Goal: Task Accomplishment & Management: Use online tool/utility

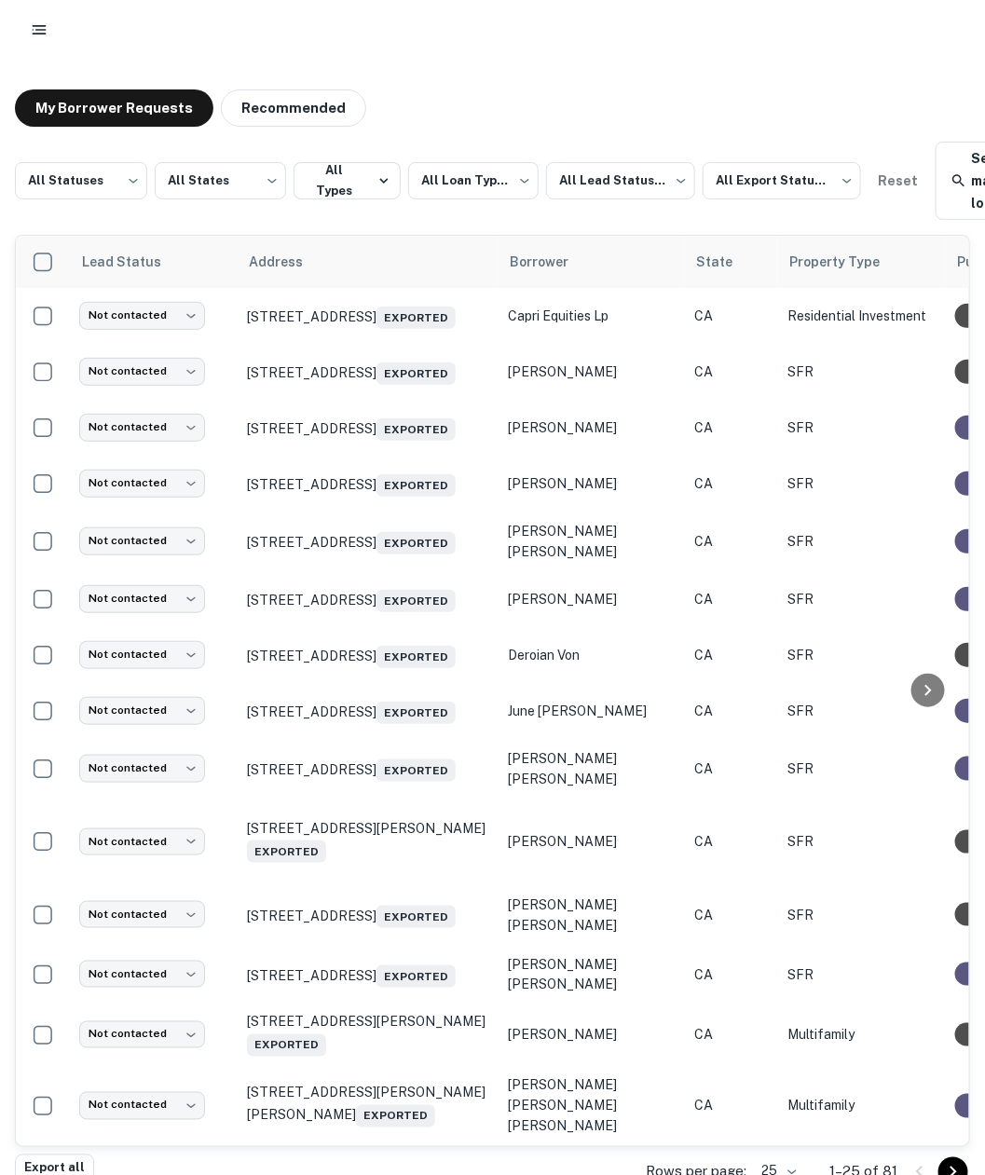
click at [45, 36] on icon "button" at bounding box center [39, 30] width 19 height 19
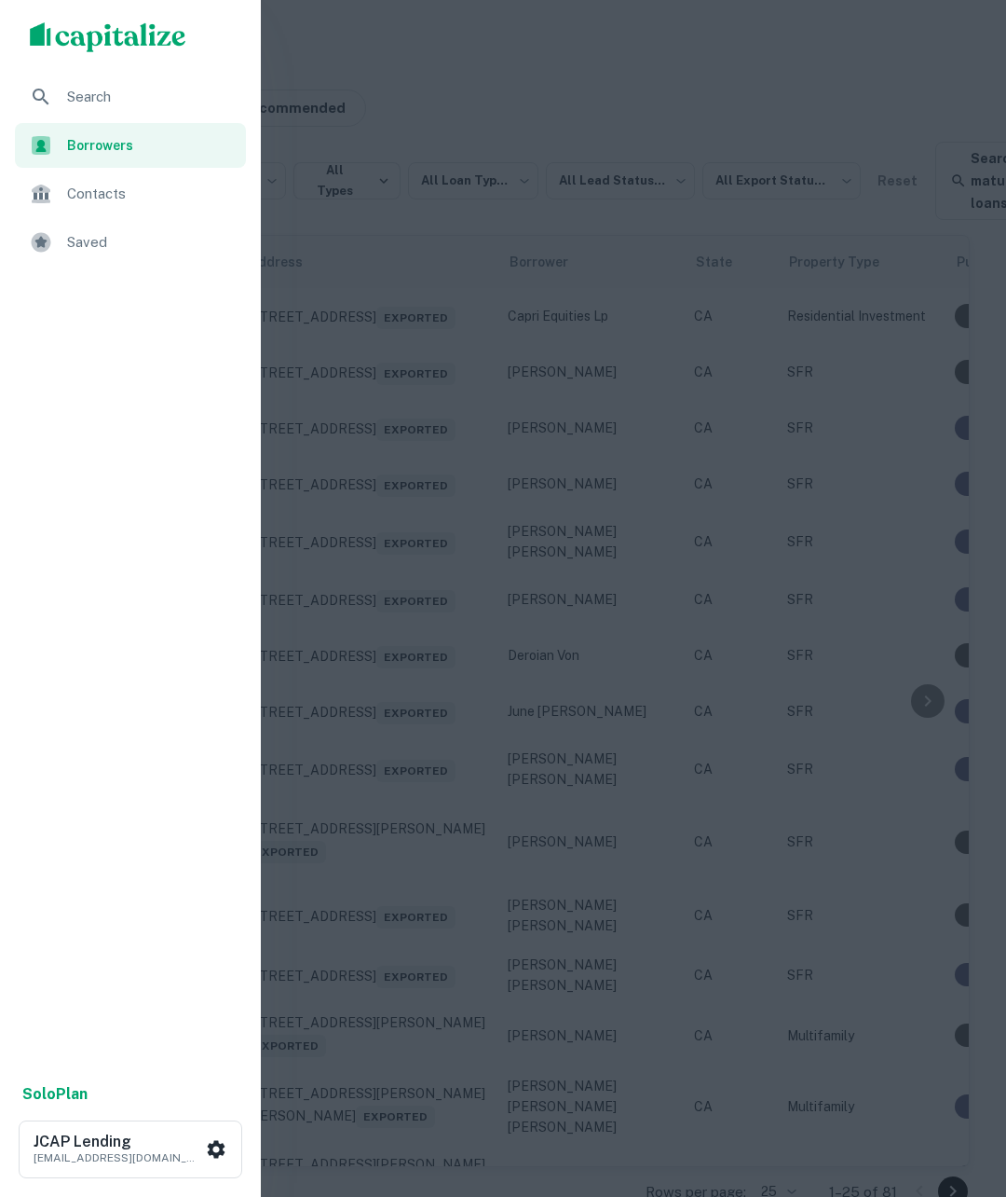
drag, startPoint x: 978, startPoint y: 83, endPoint x: 953, endPoint y: 70, distance: 27.5
click at [956, 70] on div at bounding box center [503, 598] width 1006 height 1197
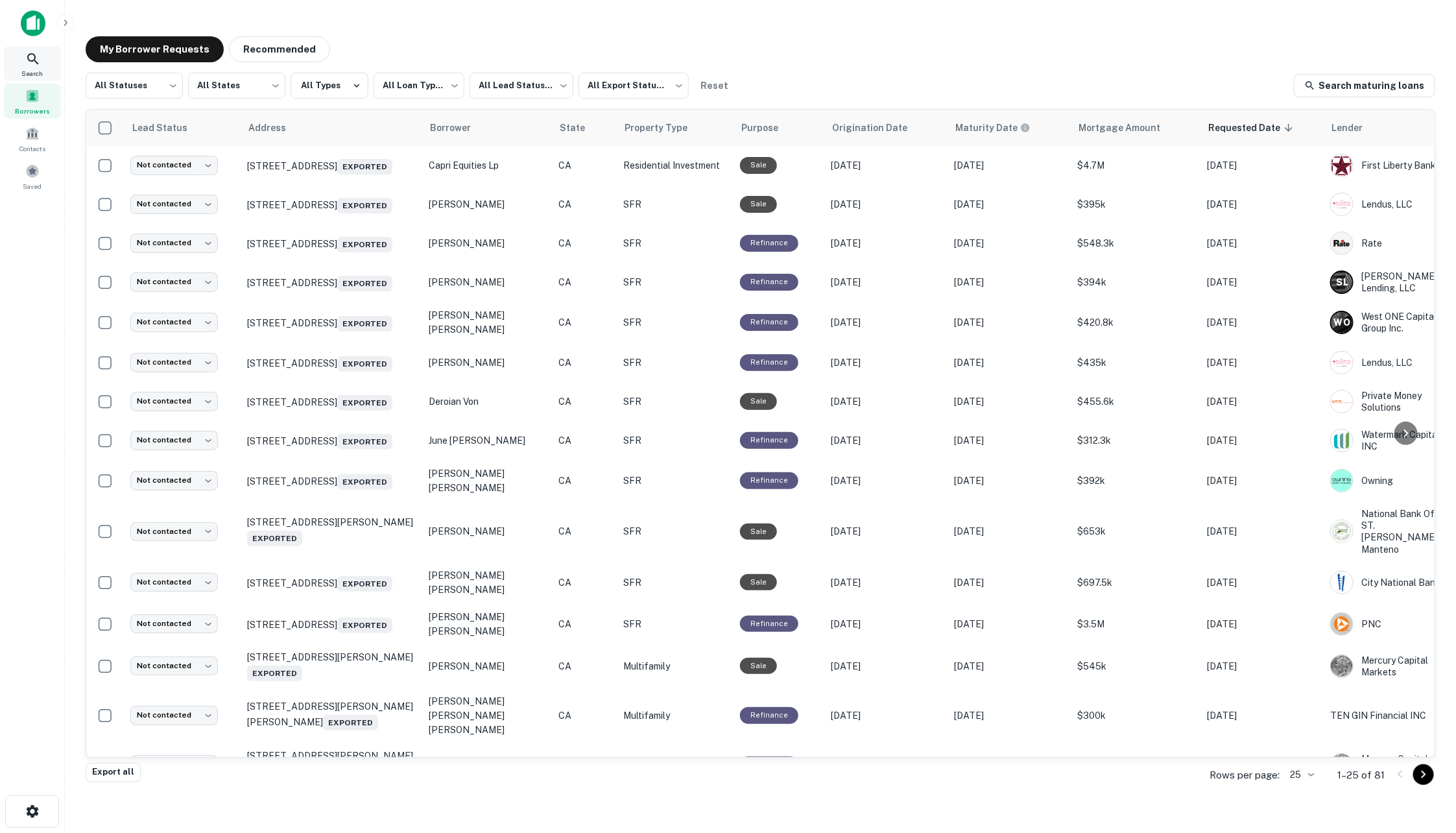
click at [30, 66] on div "Search" at bounding box center [33, 63] width 57 height 35
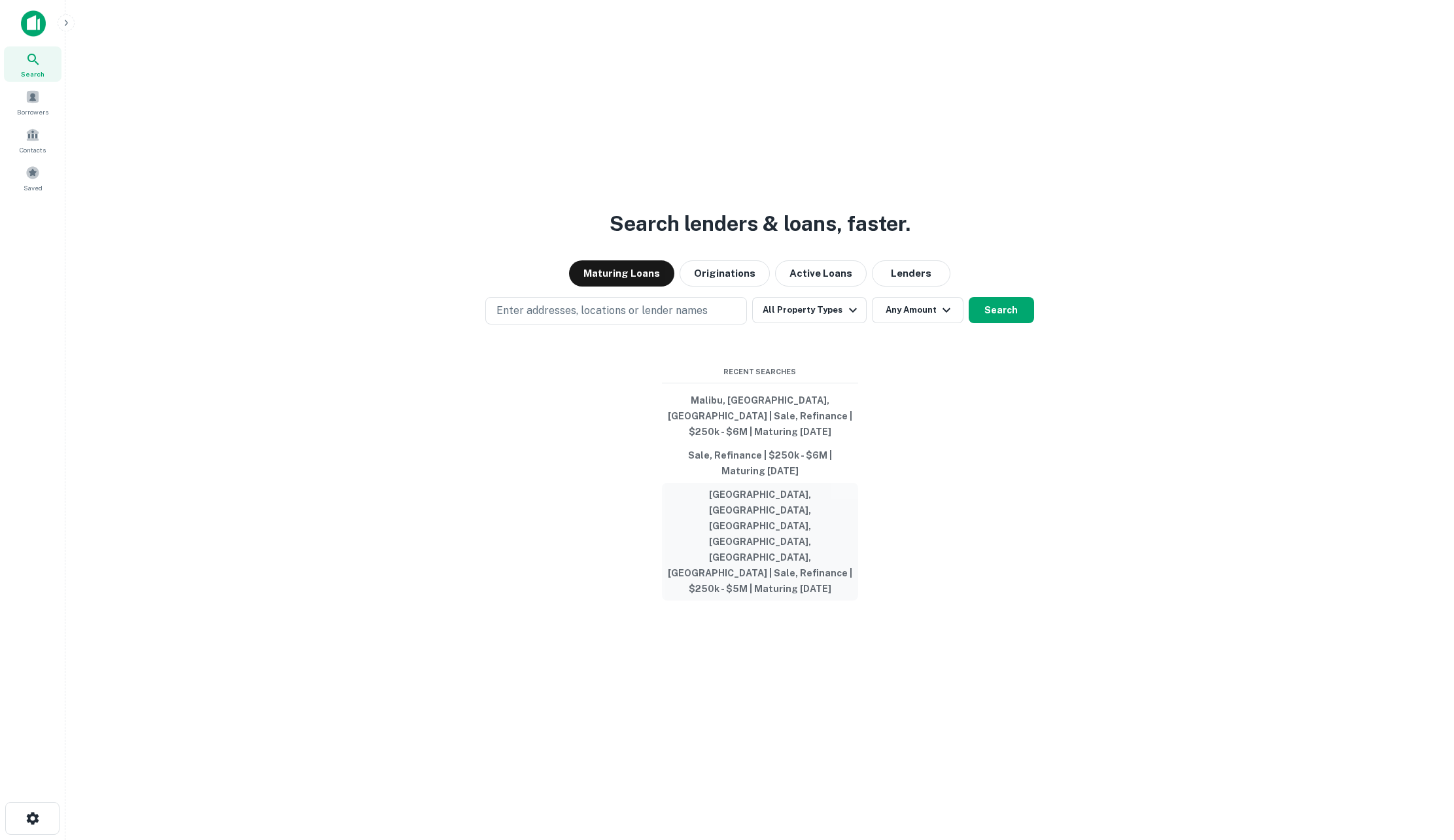
click at [788, 534] on button "[GEOGRAPHIC_DATA], [GEOGRAPHIC_DATA], [GEOGRAPHIC_DATA], [GEOGRAPHIC_DATA], [GE…" at bounding box center [760, 542] width 196 height 118
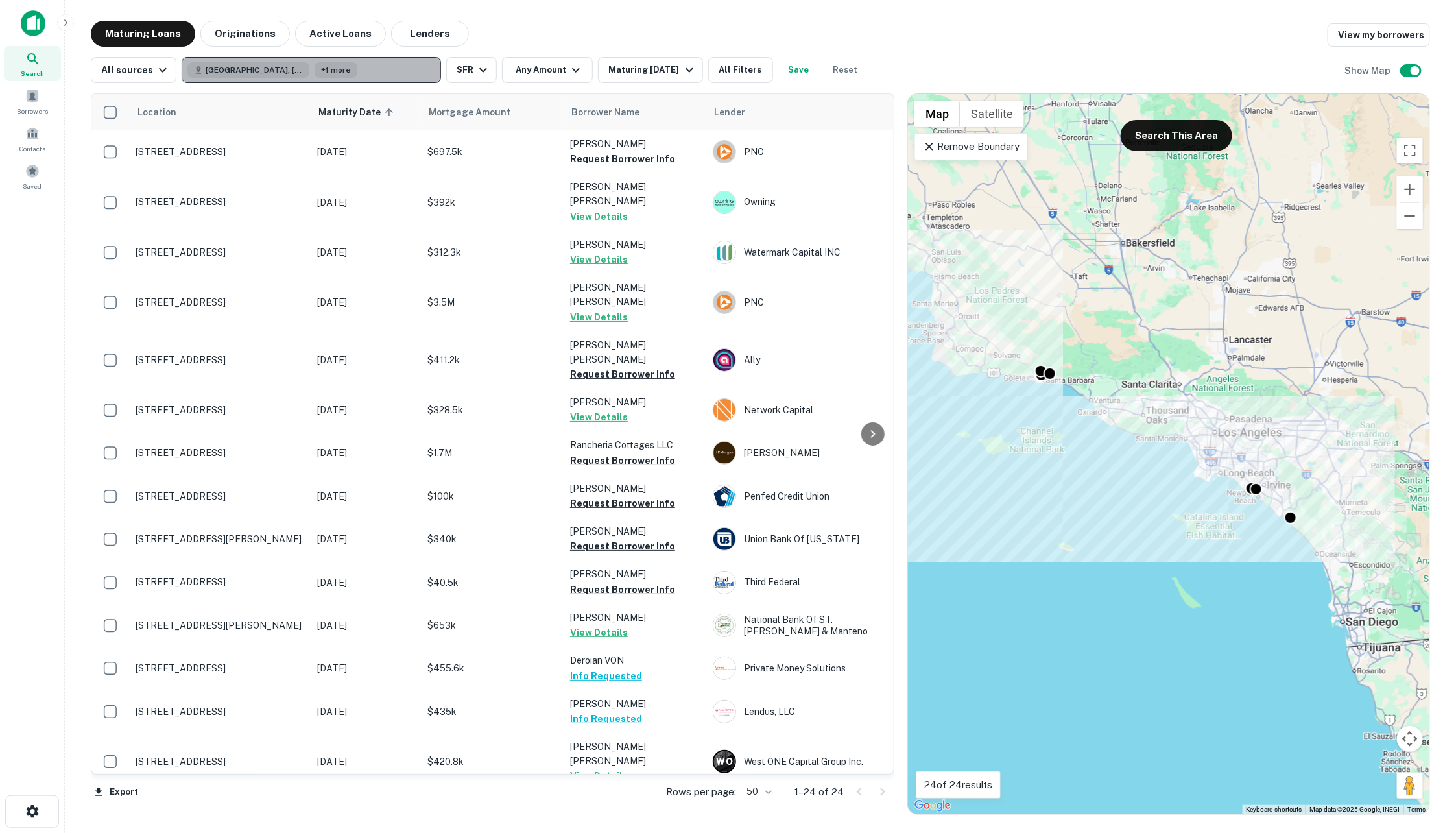
click at [323, 72] on span "+1 more" at bounding box center [335, 70] width 30 height 12
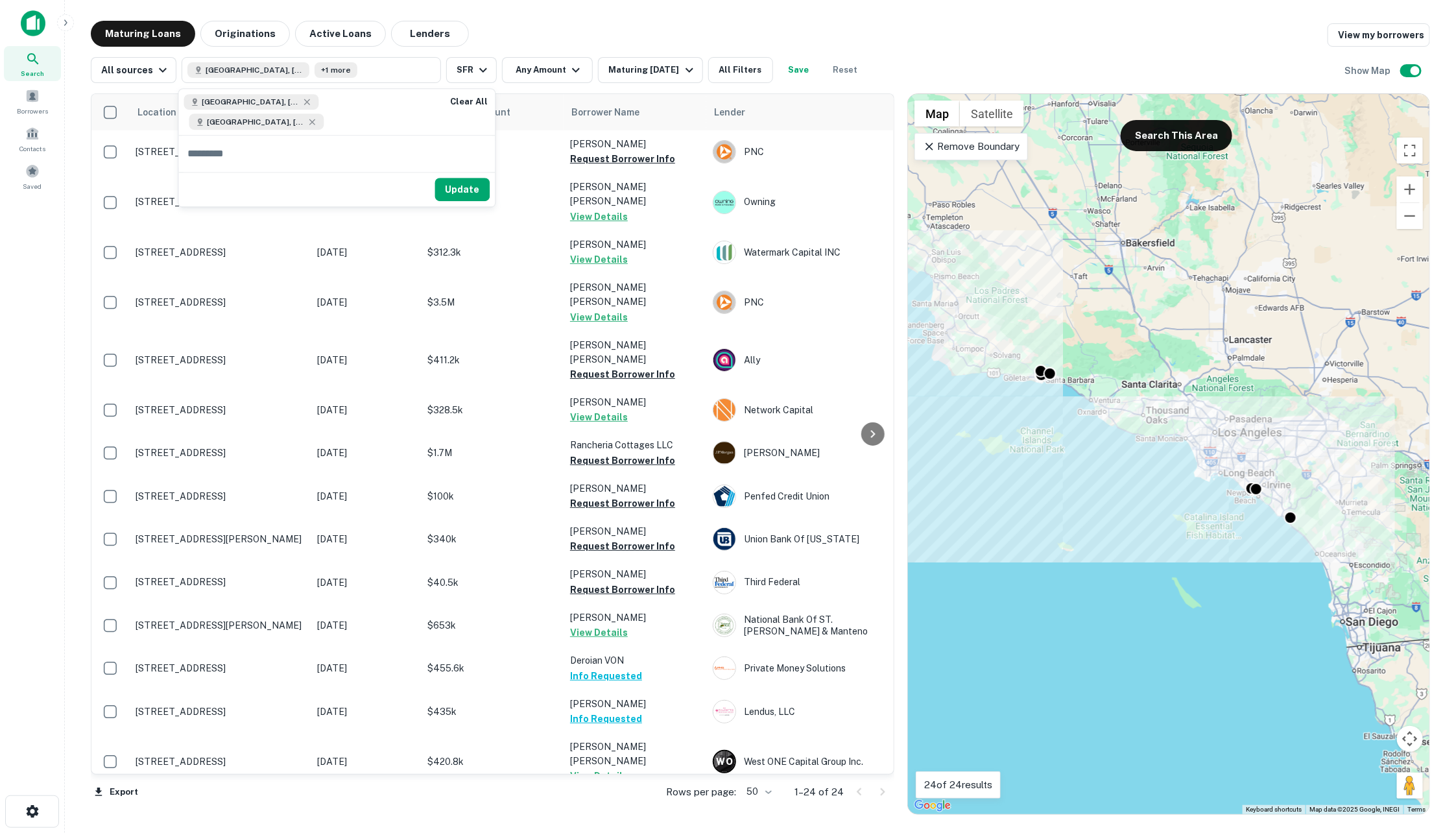
click at [308, 126] on icon at bounding box center [312, 122] width 10 height 10
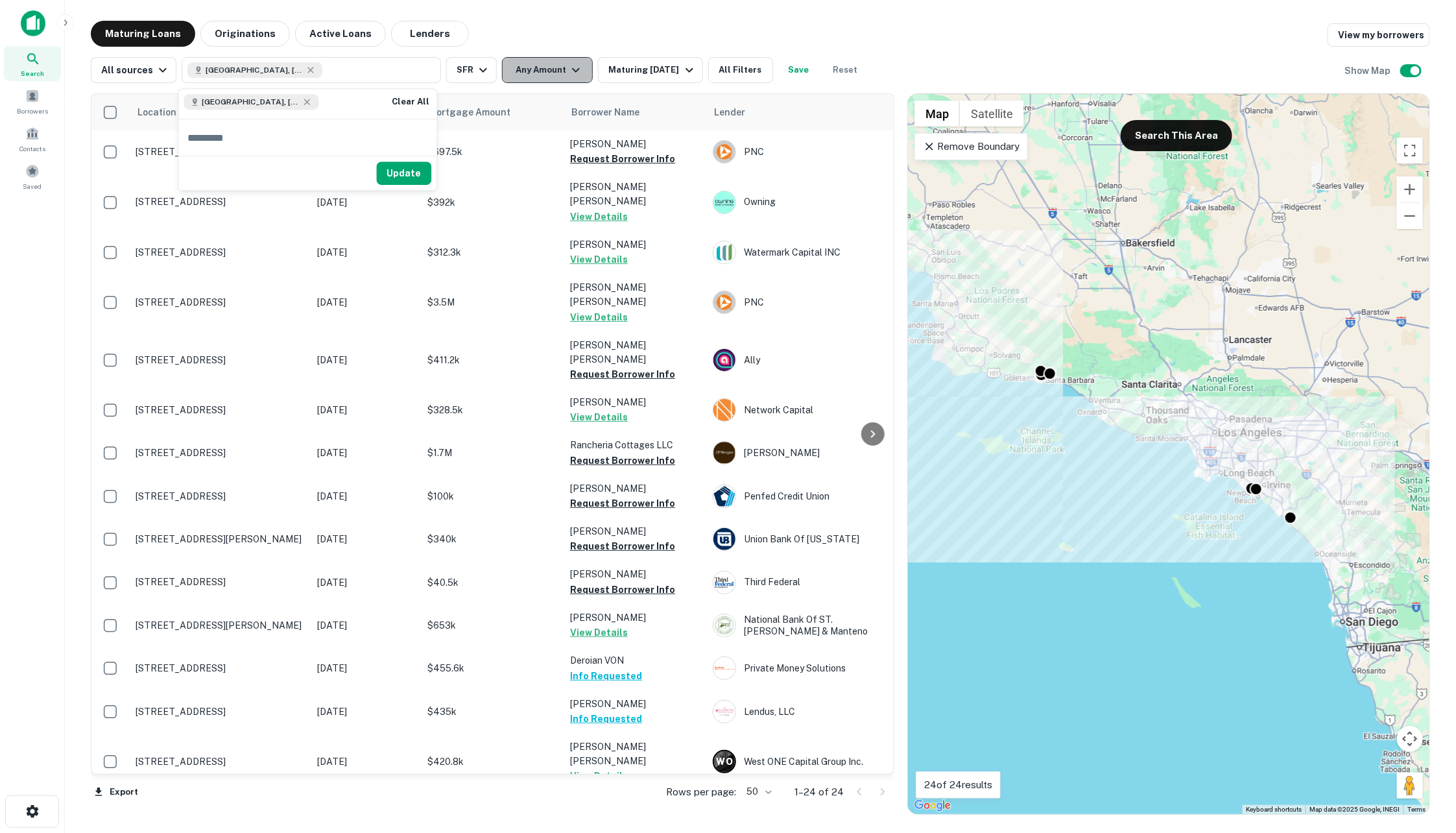
click at [523, 72] on button "Any Amount" at bounding box center [547, 70] width 90 height 26
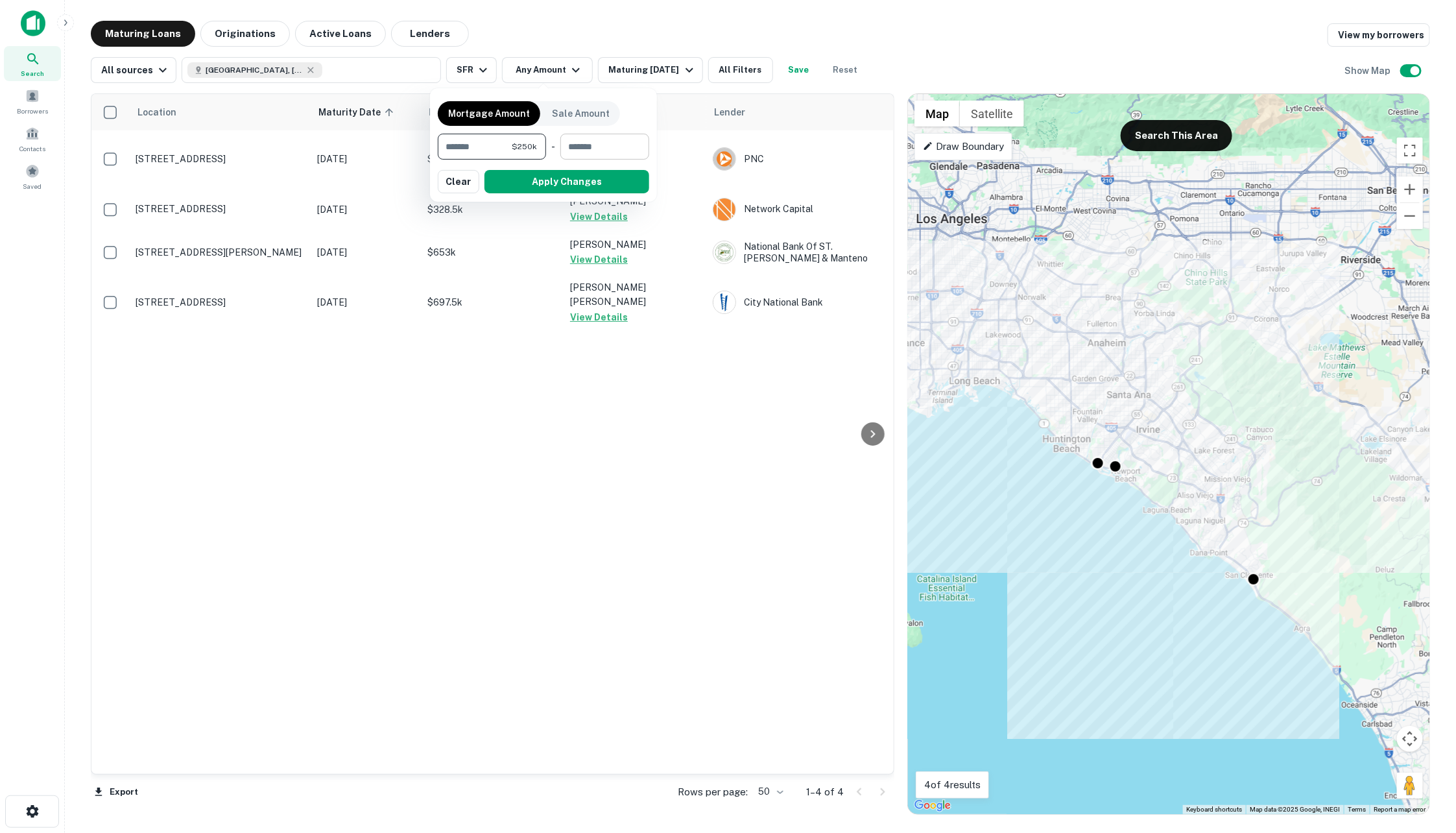
type input "******"
click at [611, 145] on input "number" at bounding box center [600, 146] width 80 height 26
type input "*******"
click at [551, 70] on div at bounding box center [728, 416] width 1456 height 833
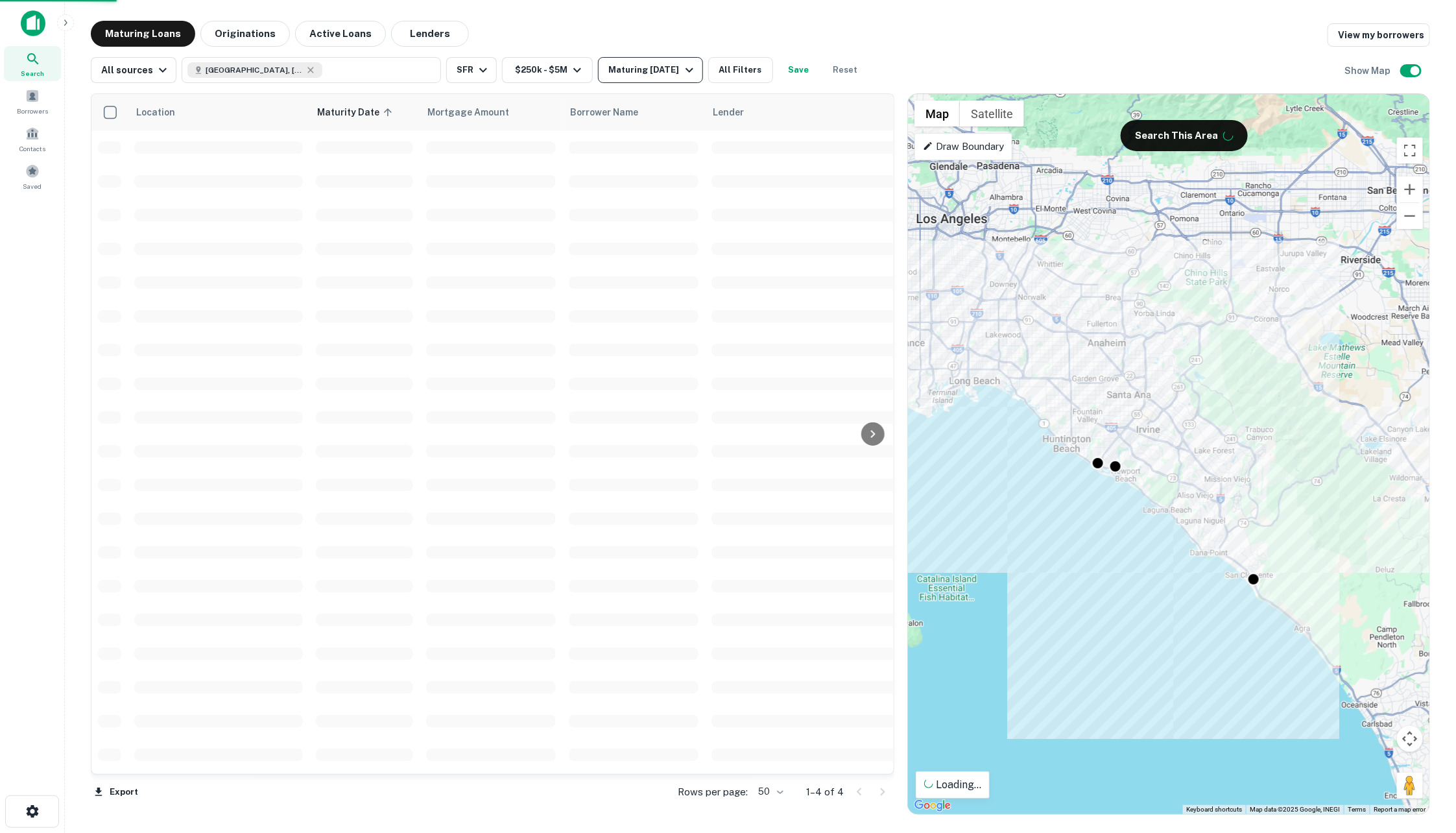
click at [652, 64] on div "Maturing [DATE]" at bounding box center [652, 70] width 88 height 15
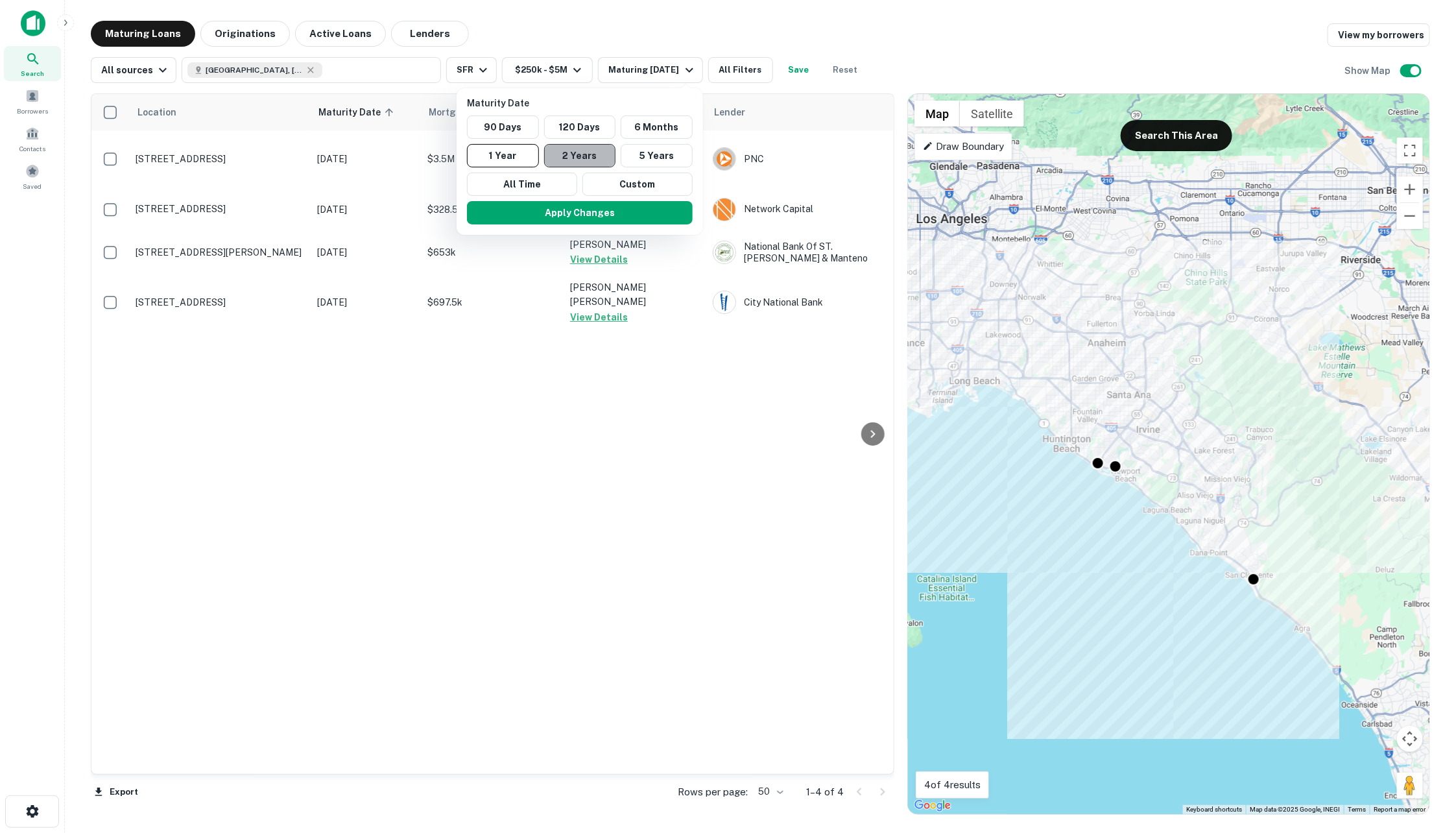
click at [596, 159] on button "2 Years" at bounding box center [580, 156] width 72 height 24
click at [650, 209] on button "Apply Changes" at bounding box center [586, 213] width 225 height 24
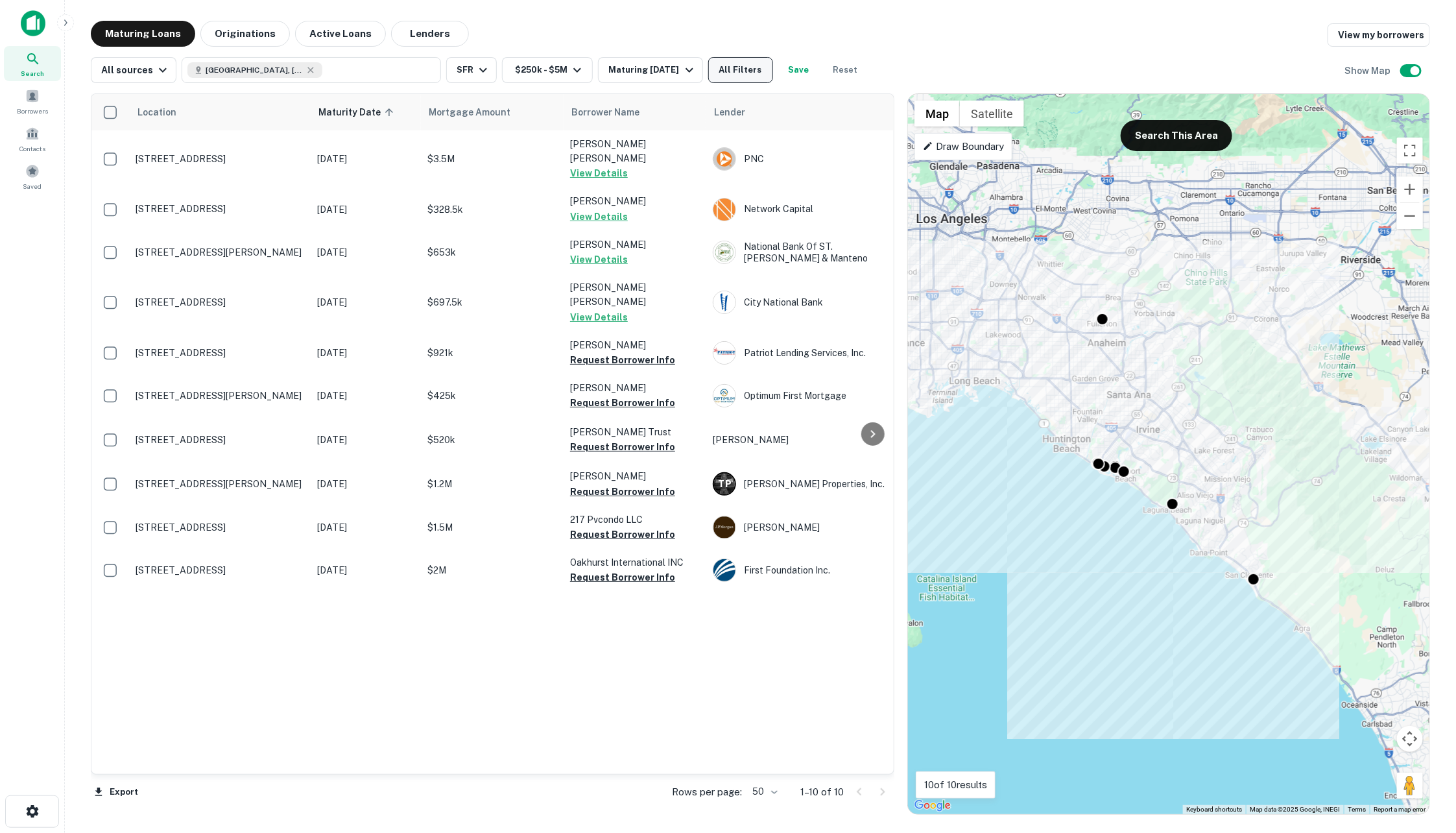
click at [738, 63] on button "All Filters" at bounding box center [741, 70] width 65 height 26
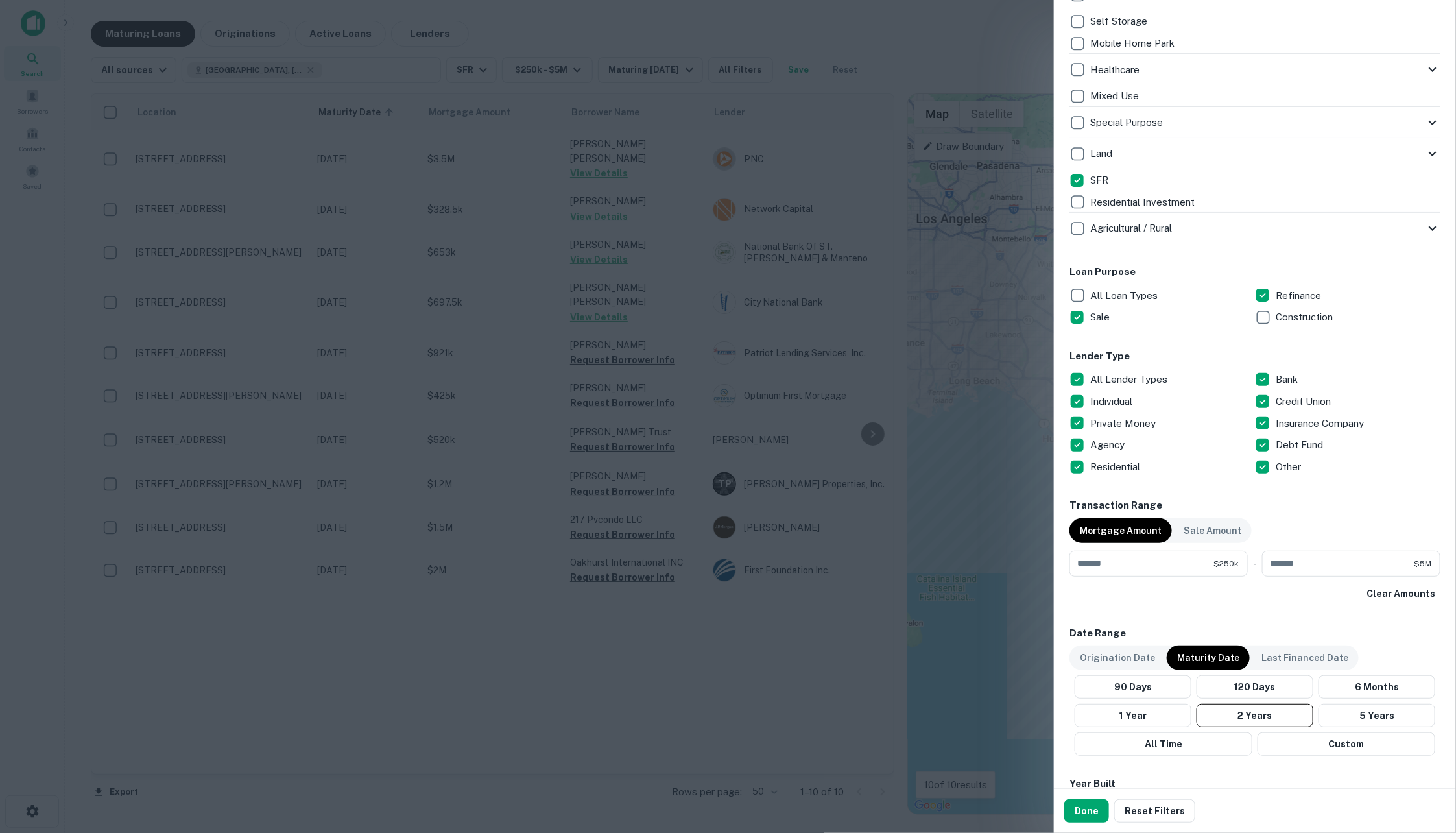
scroll to position [518, 0]
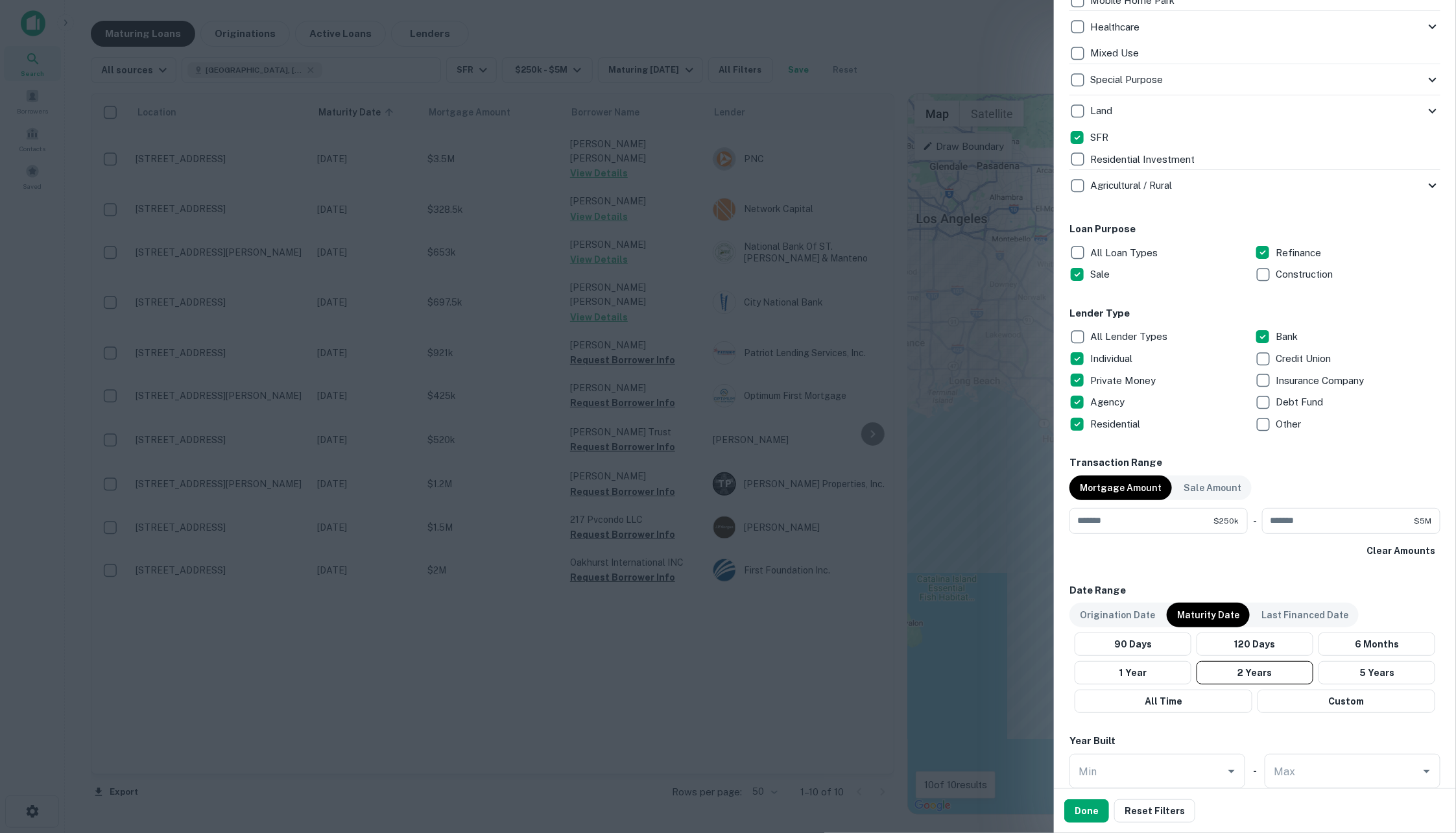
click at [1125, 357] on p "Individual" at bounding box center [1113, 358] width 45 height 15
click at [1125, 410] on div "Agency" at bounding box center [1162, 402] width 186 height 22
click at [1124, 420] on p "Residential" at bounding box center [1116, 424] width 52 height 15
click at [1276, 334] on p "Bank" at bounding box center [1288, 336] width 24 height 15
click at [1311, 508] on input "*******" at bounding box center [1338, 521] width 152 height 26
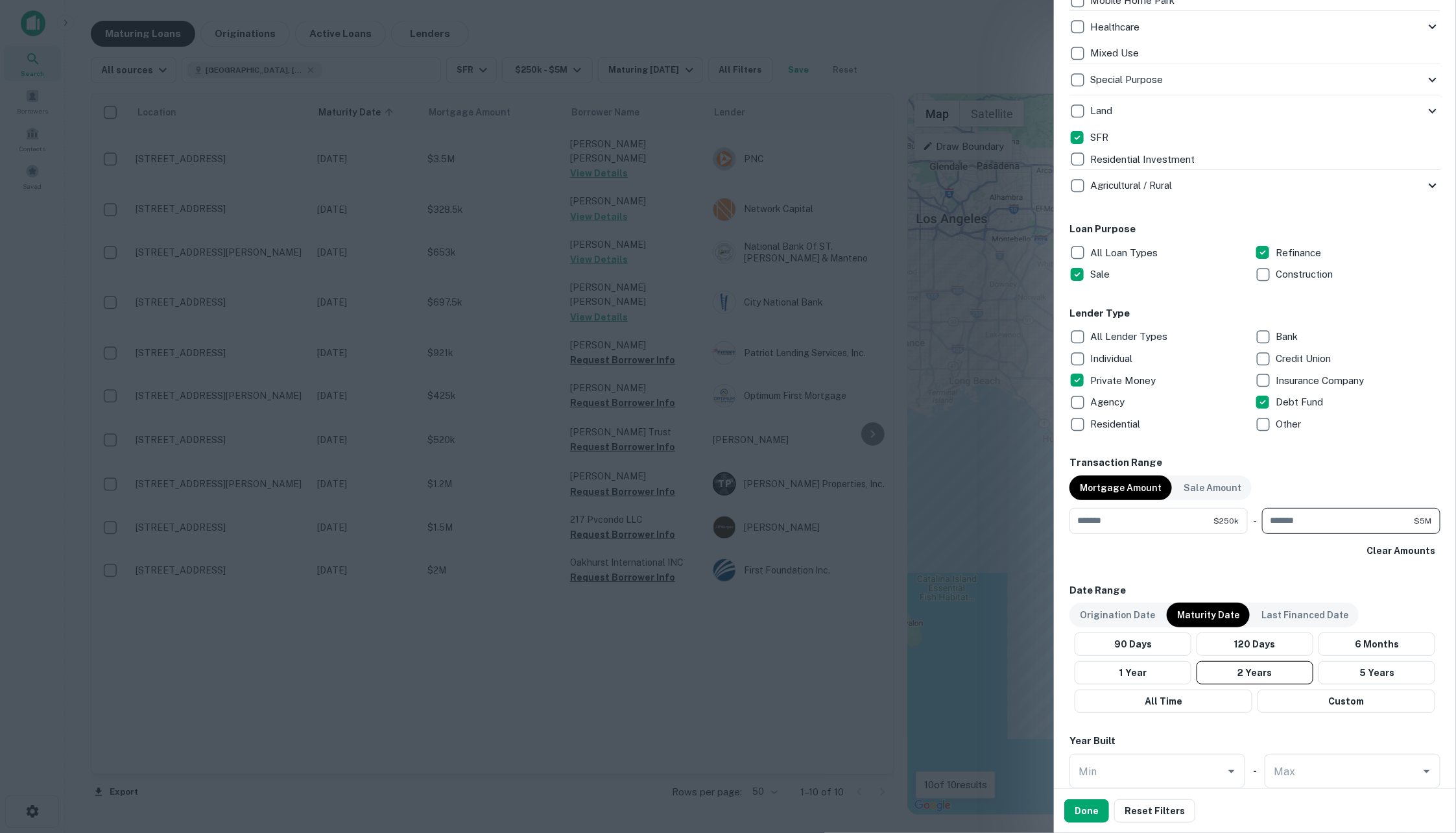
click at [1270, 523] on input "*******" at bounding box center [1338, 521] width 152 height 26
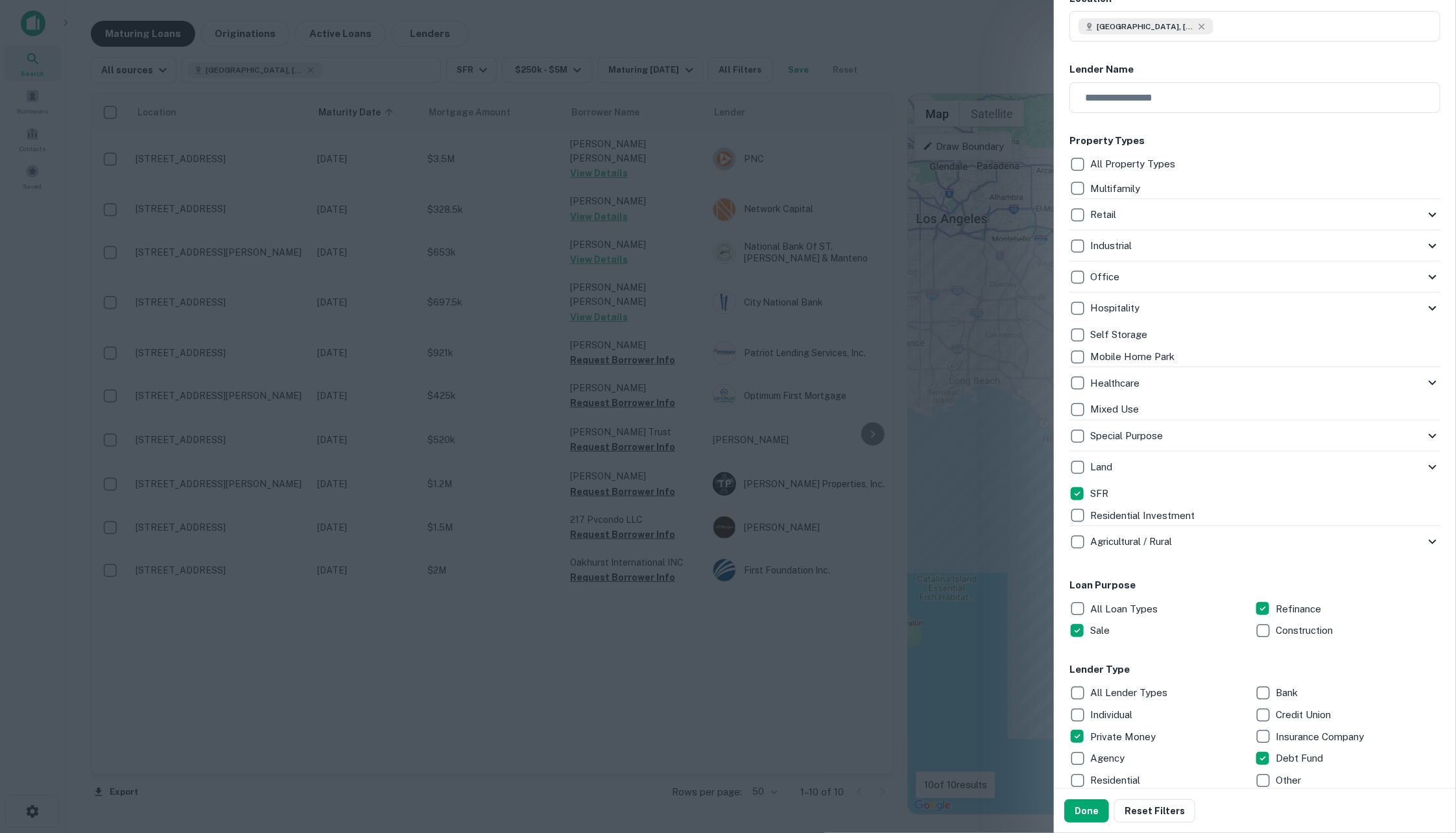
scroll to position [0, 0]
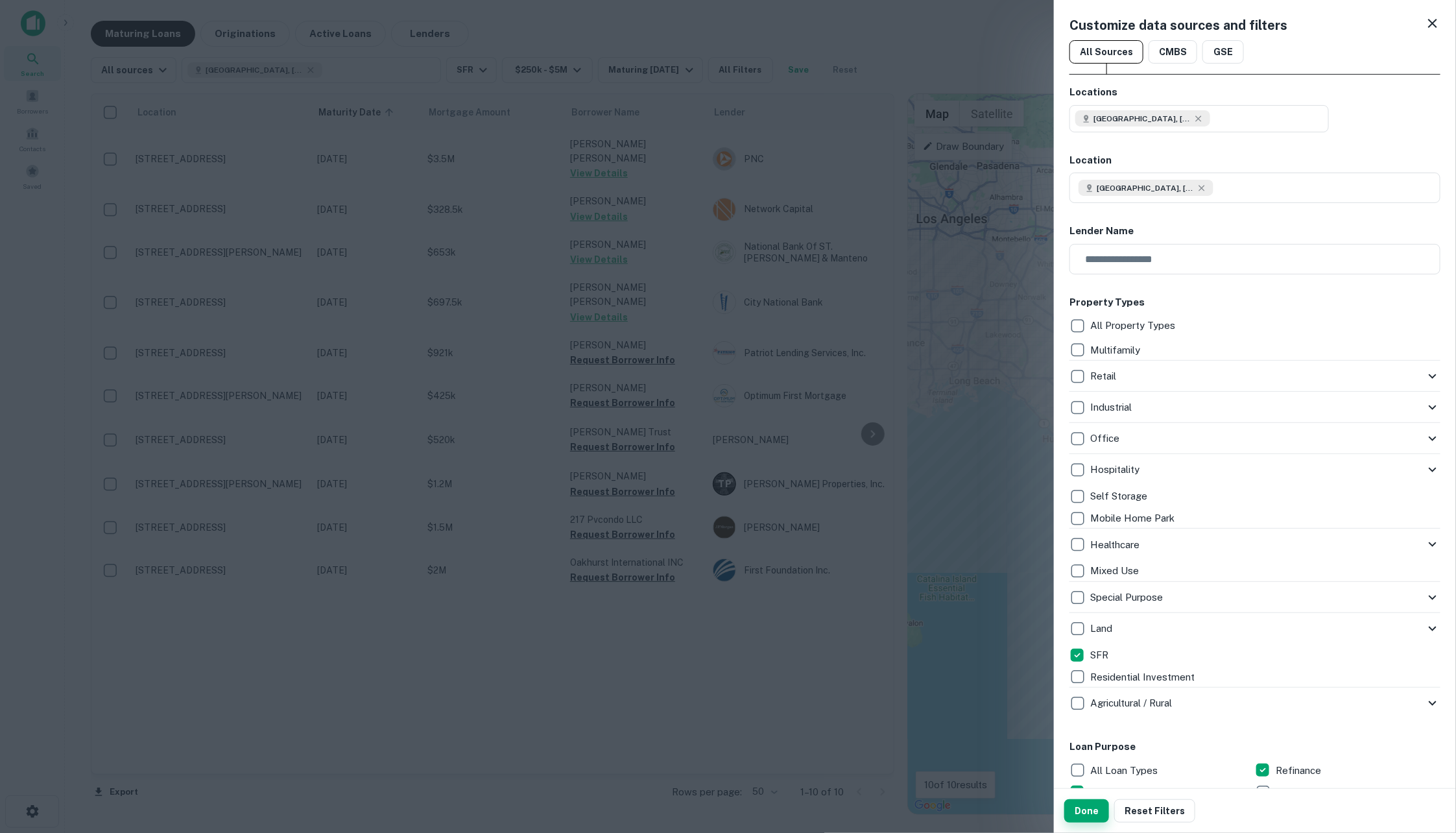
type input "*******"
click at [1083, 807] on button "Done" at bounding box center [1086, 811] width 45 height 24
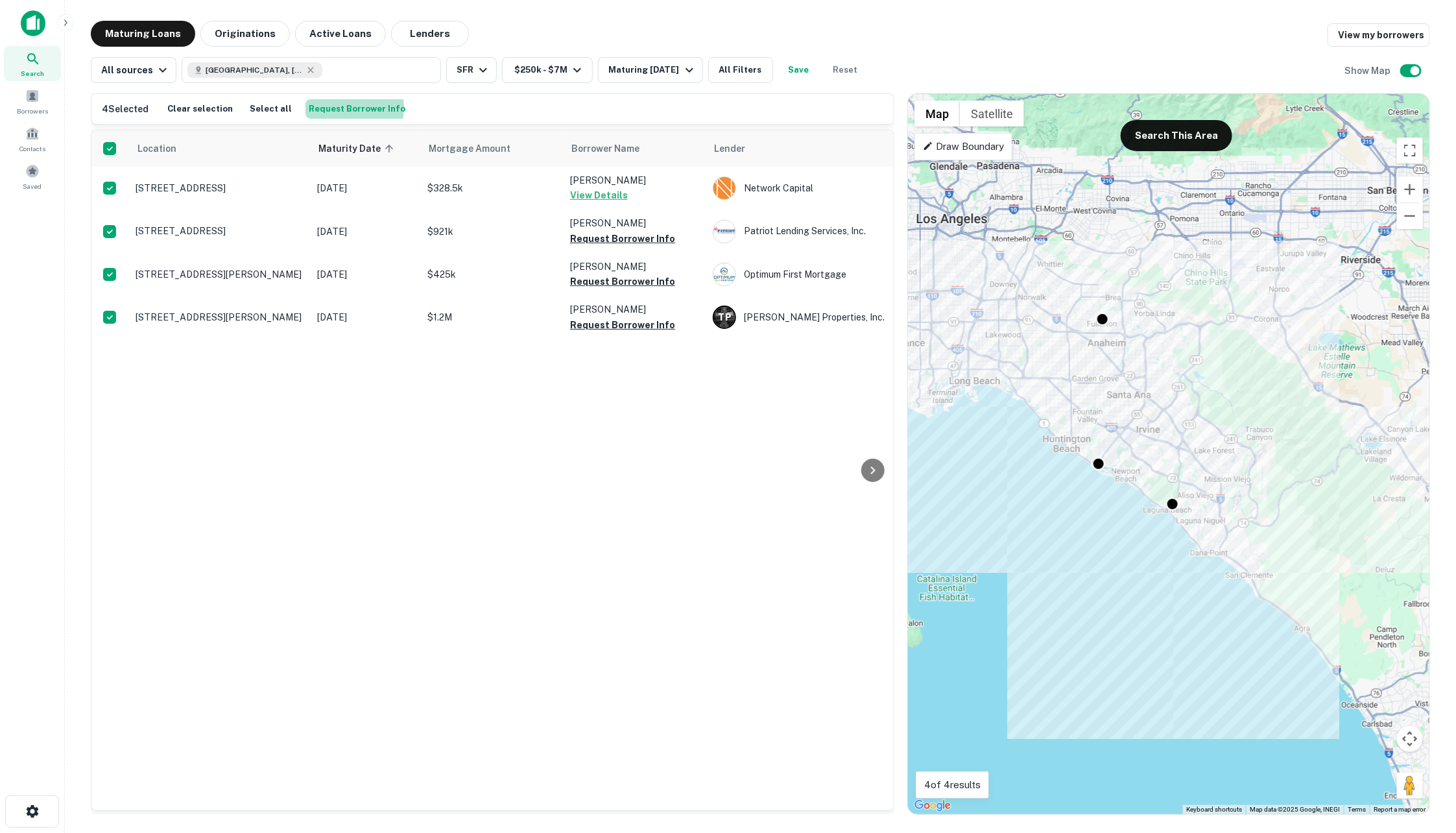
click at [327, 107] on button "Request Borrower Info" at bounding box center [357, 109] width 103 height 19
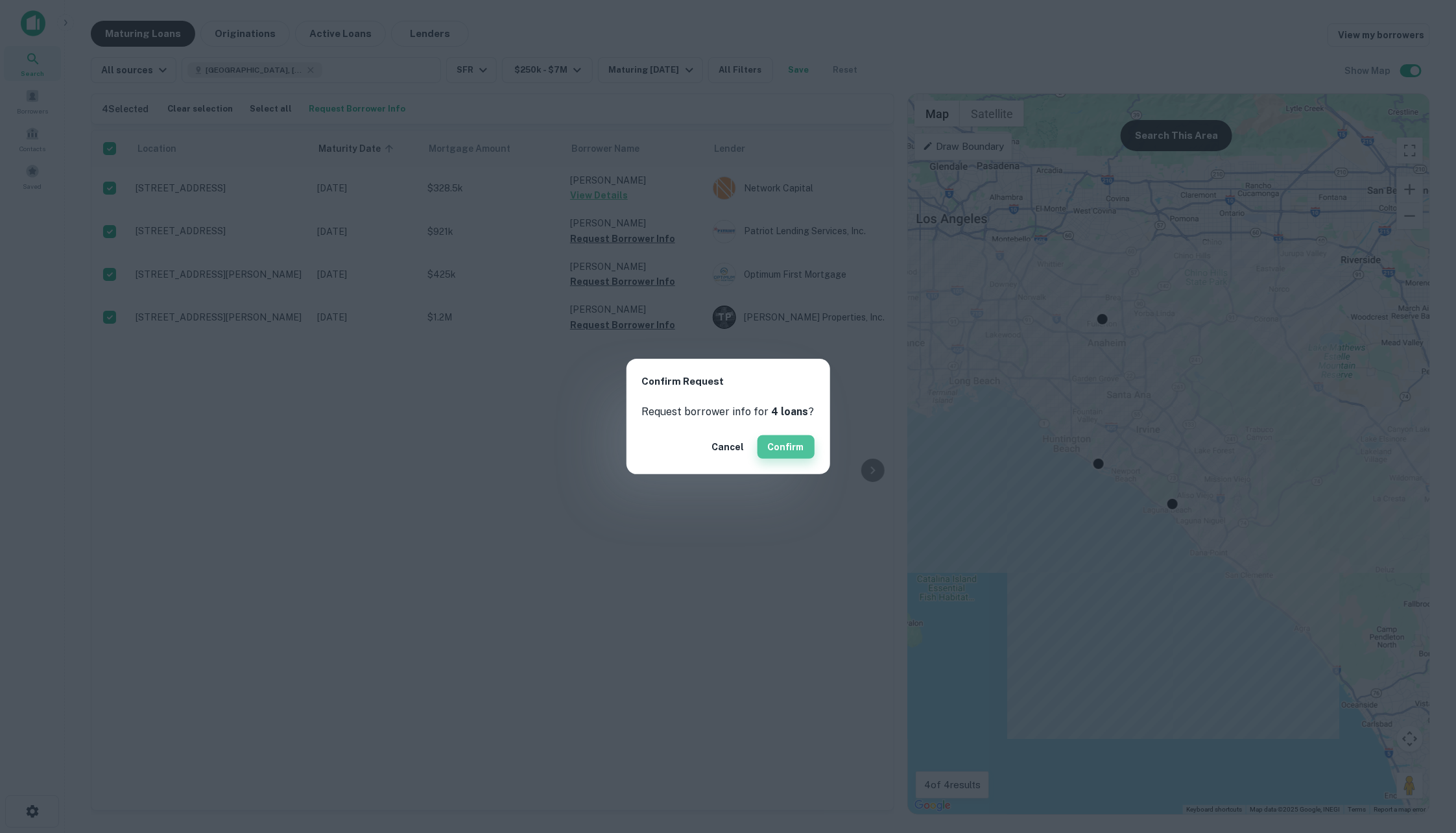
click at [780, 442] on button "Confirm" at bounding box center [786, 447] width 57 height 24
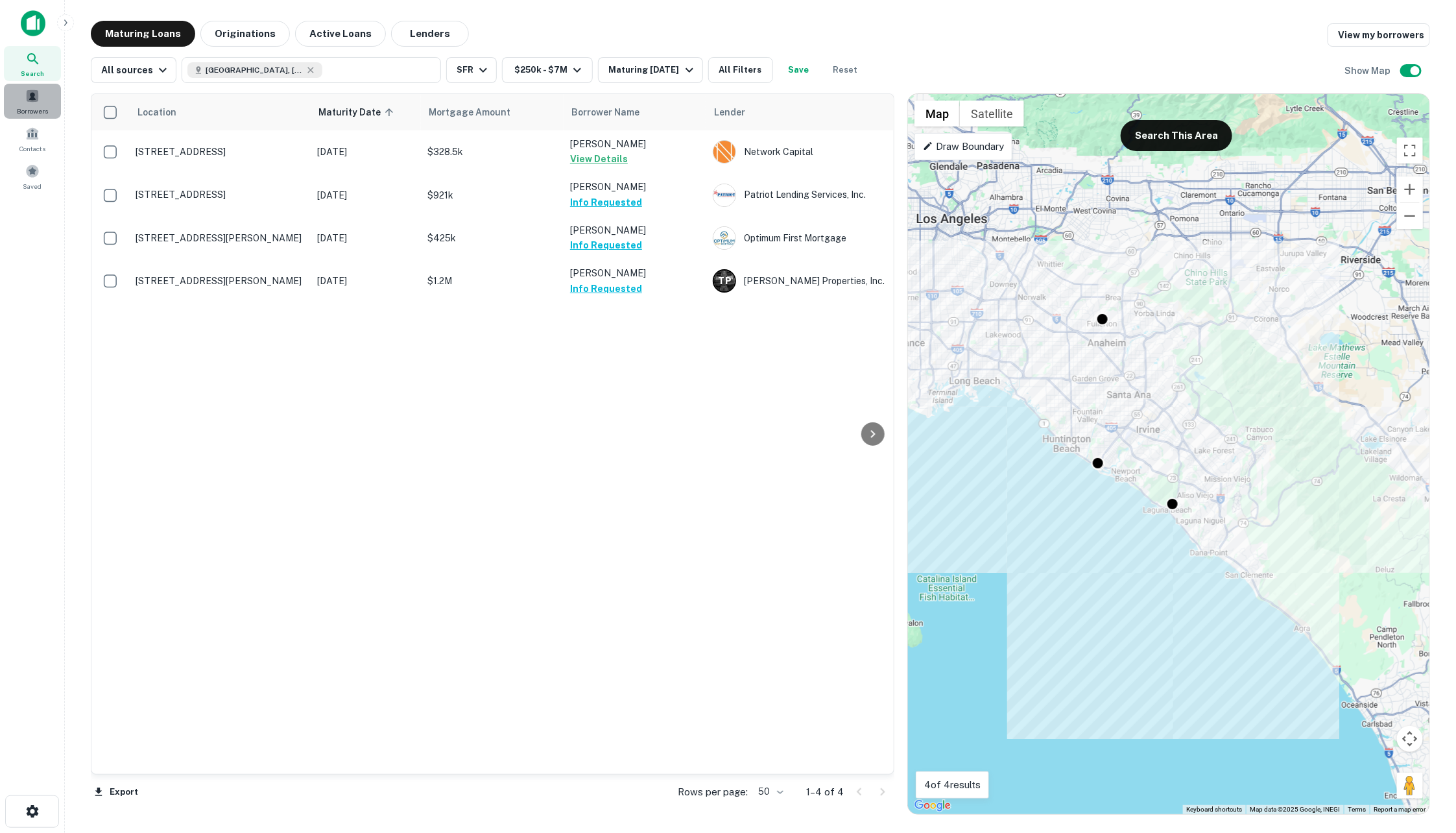
click at [33, 108] on span "Borrowers" at bounding box center [32, 111] width 31 height 10
